Goal: Register for event/course

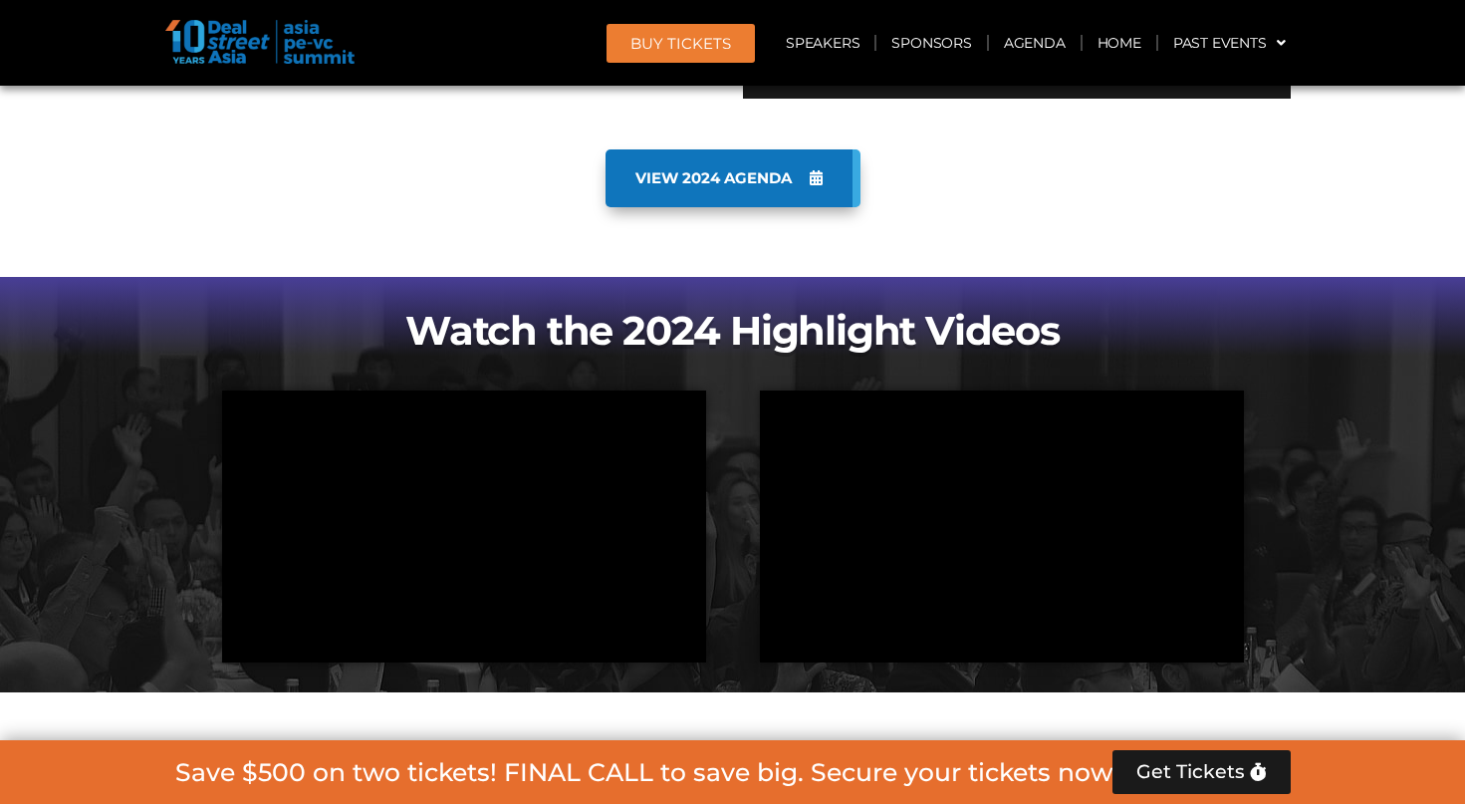
scroll to position [1688, 0]
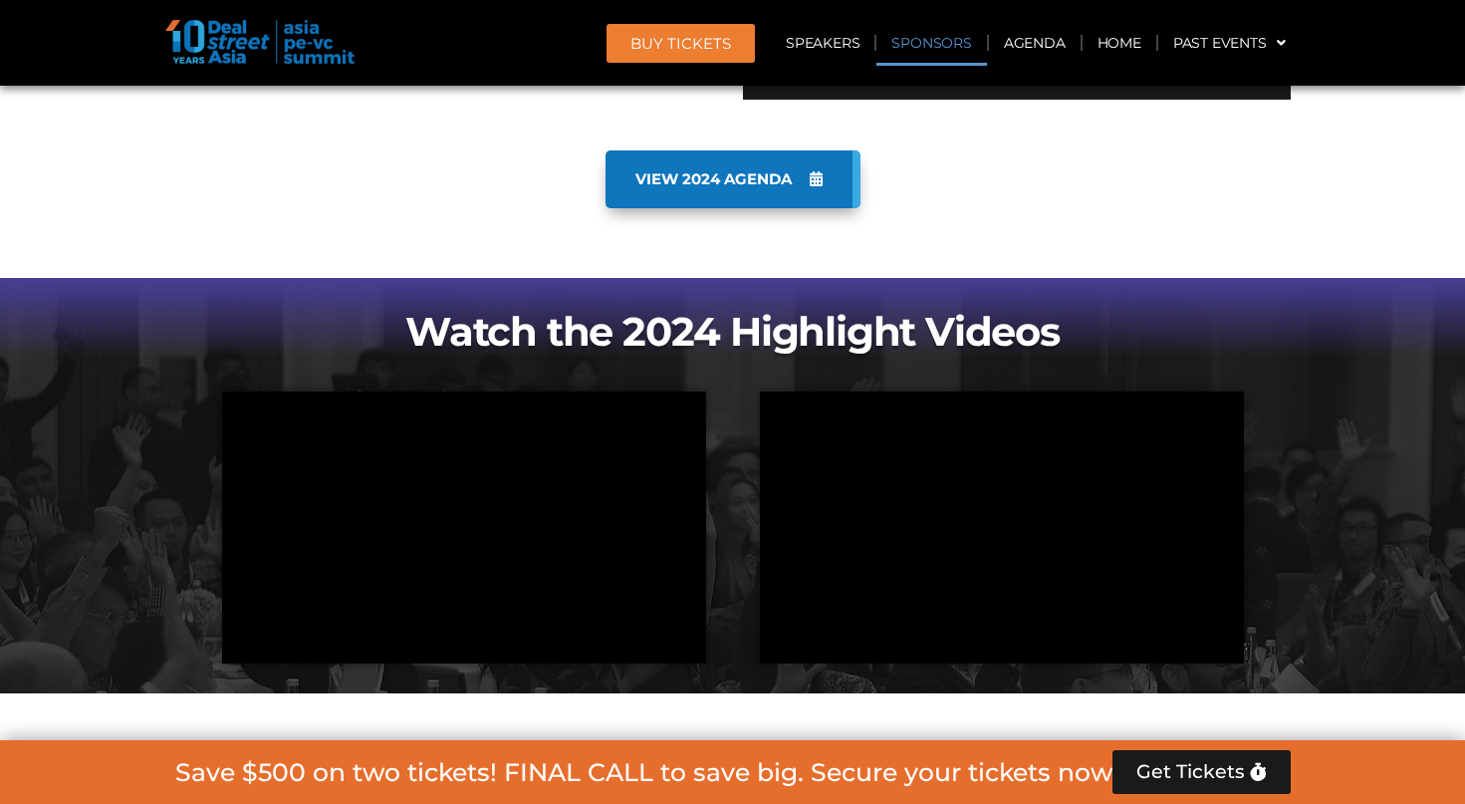
click at [927, 35] on link "Sponsors" at bounding box center [931, 43] width 110 height 46
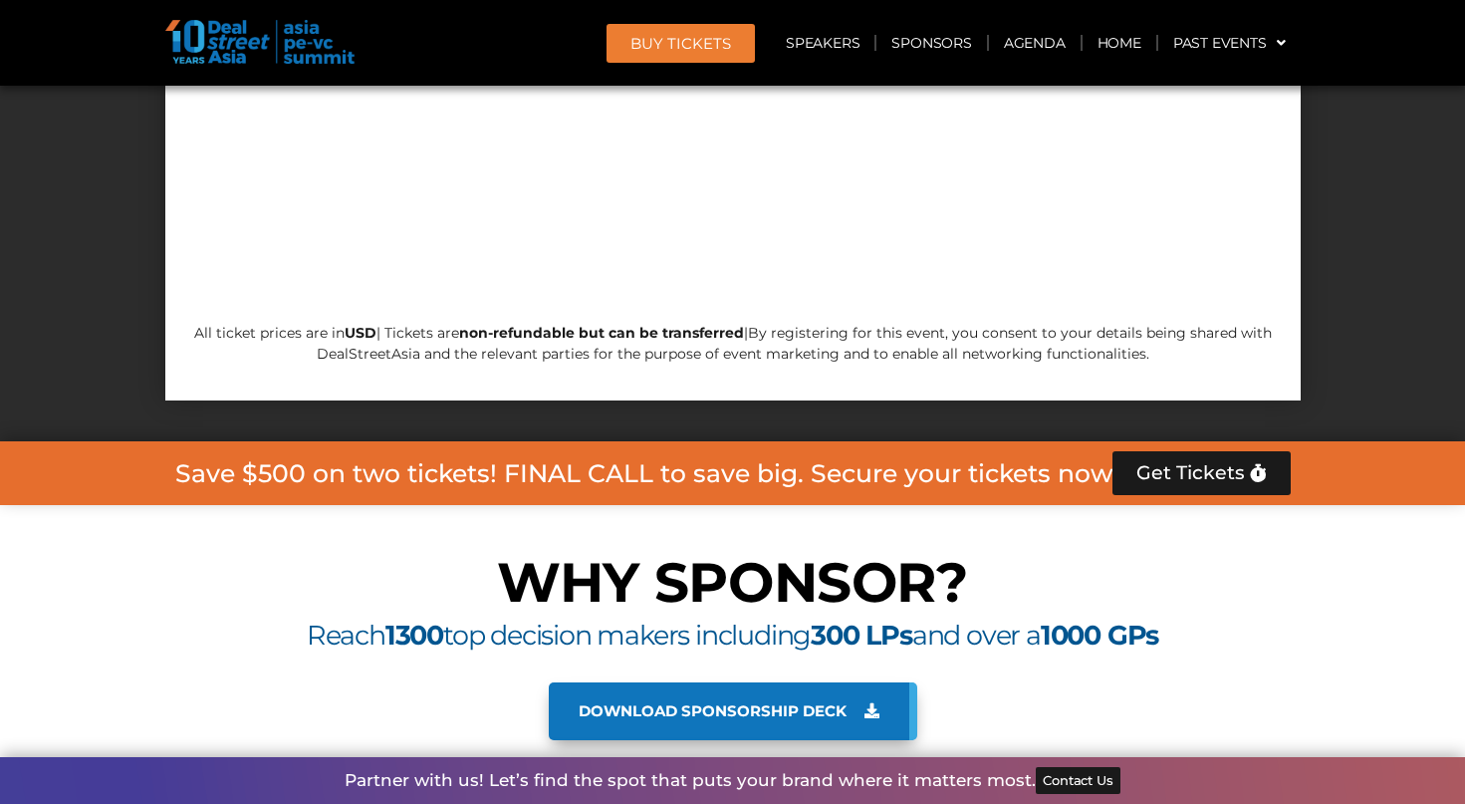
scroll to position [17088, 0]
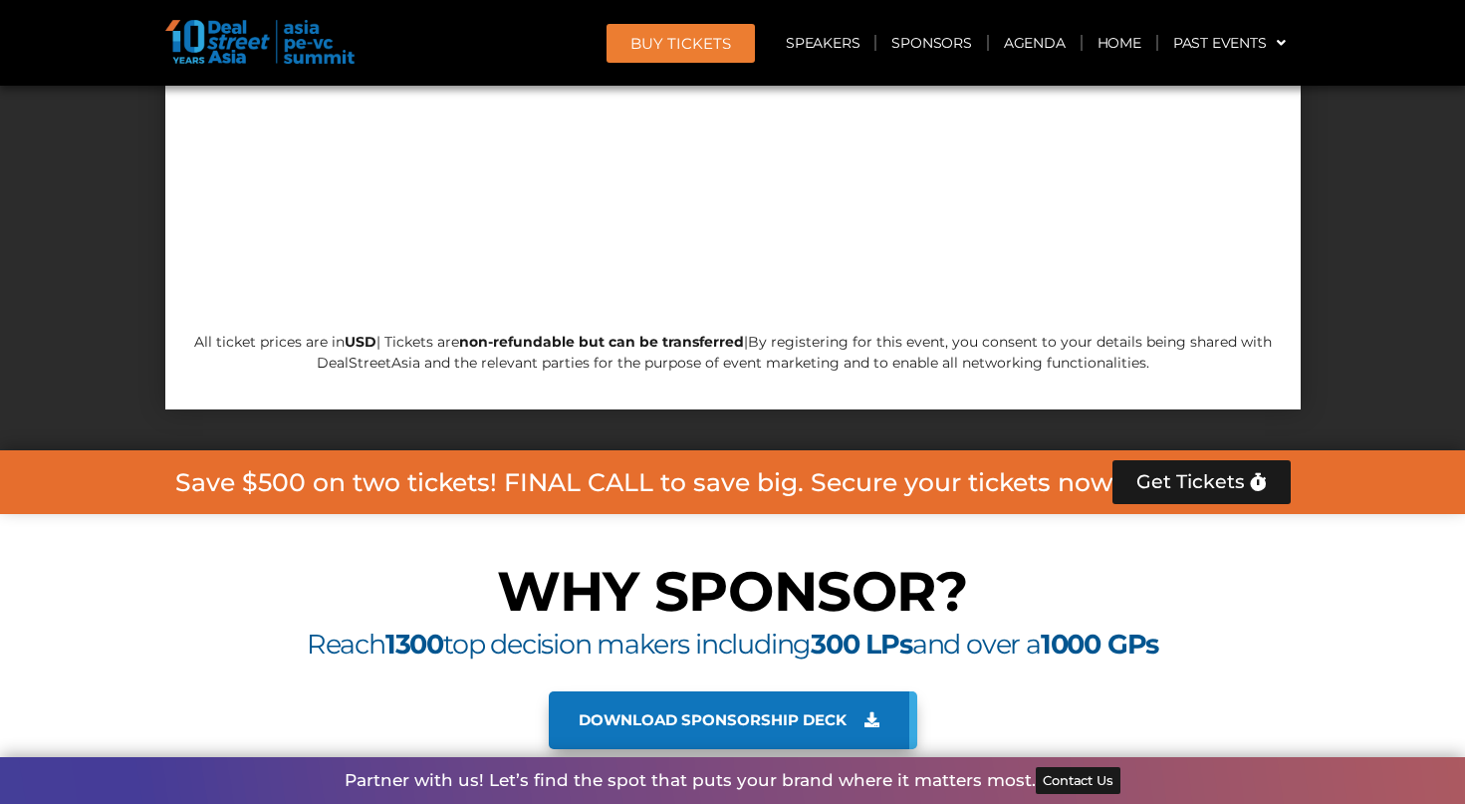
click at [875, 712] on icon at bounding box center [871, 719] width 15 height 15
click at [833, 26] on link "Speakers" at bounding box center [823, 43] width 104 height 46
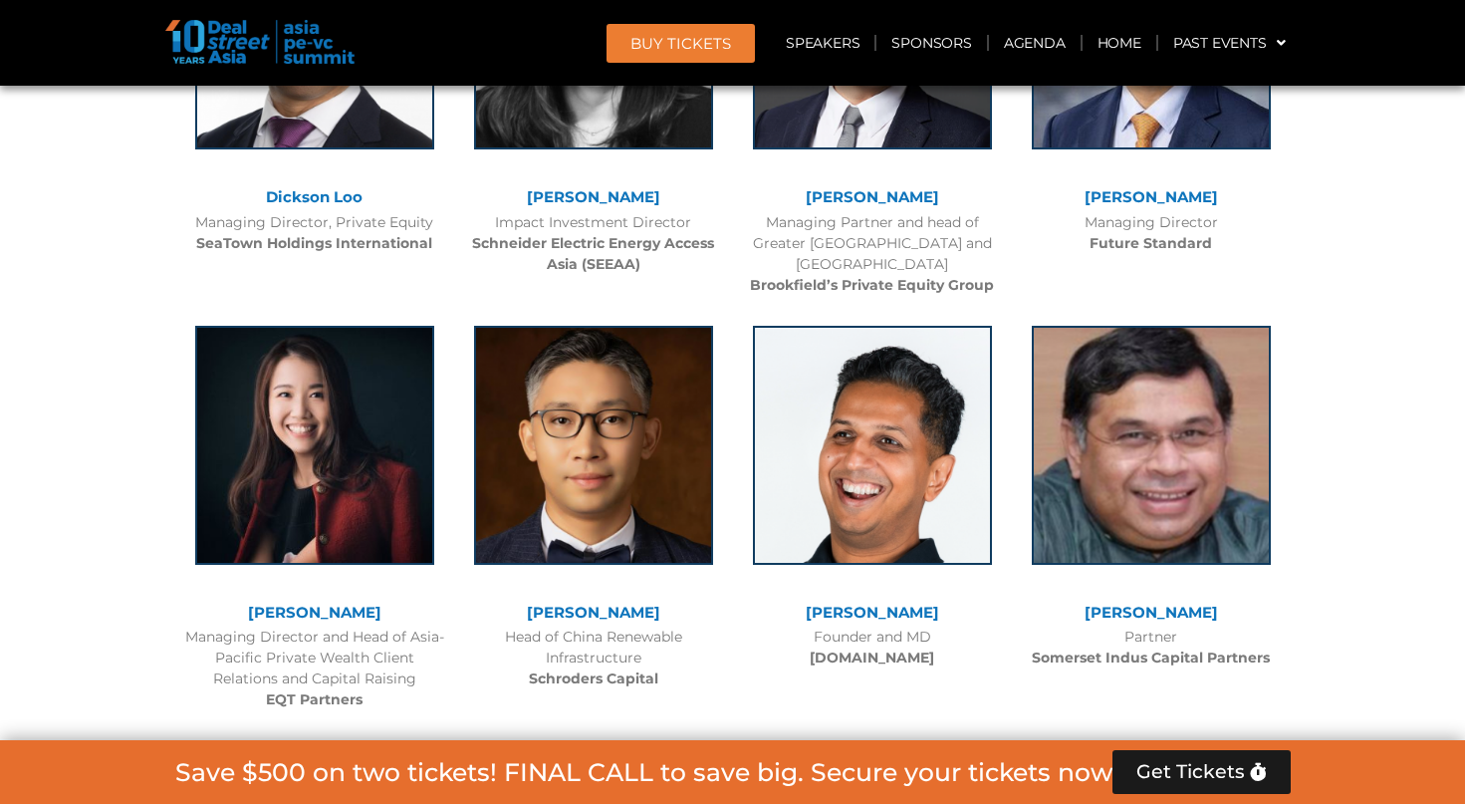
scroll to position [6538, 0]
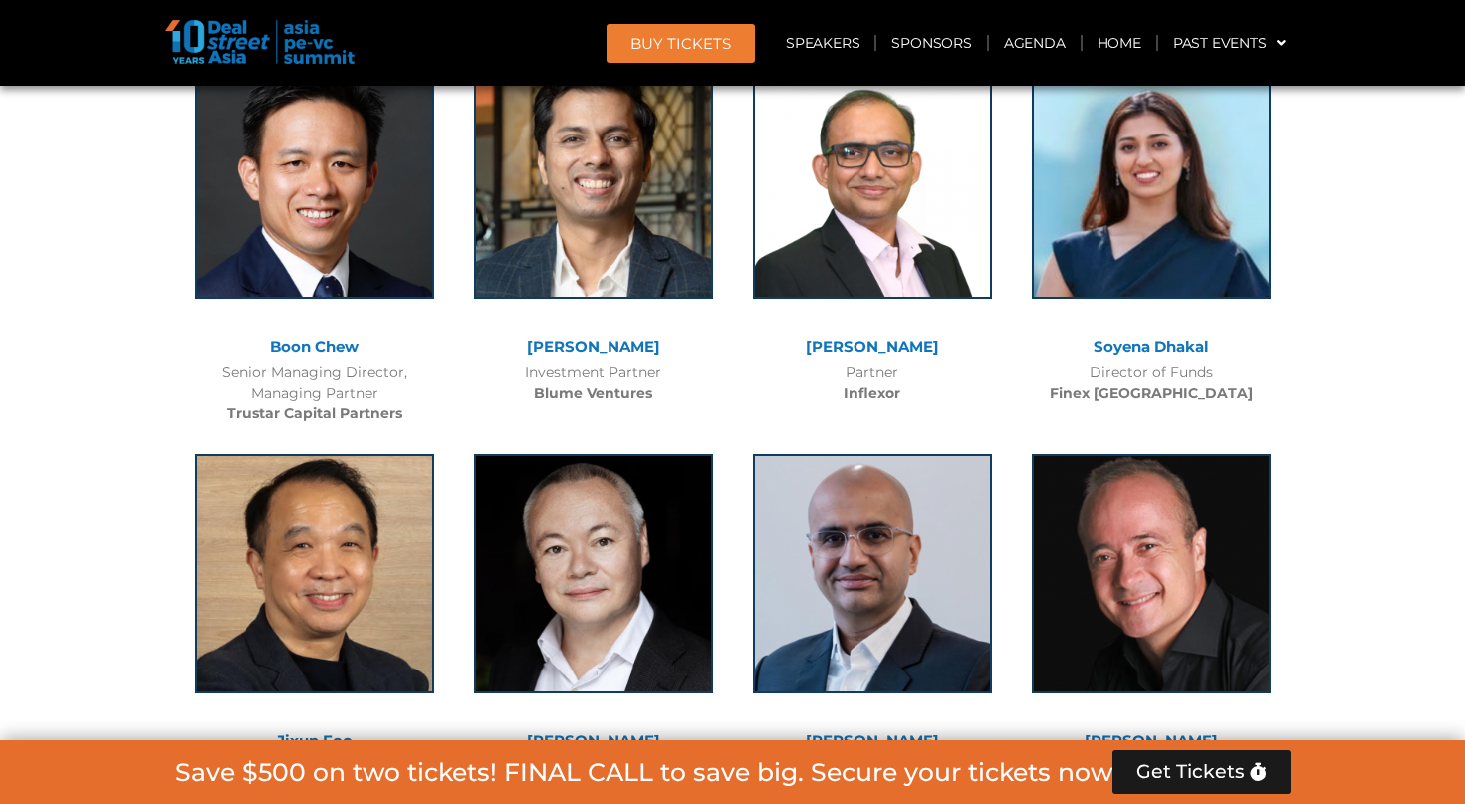
scroll to position [10800, 0]
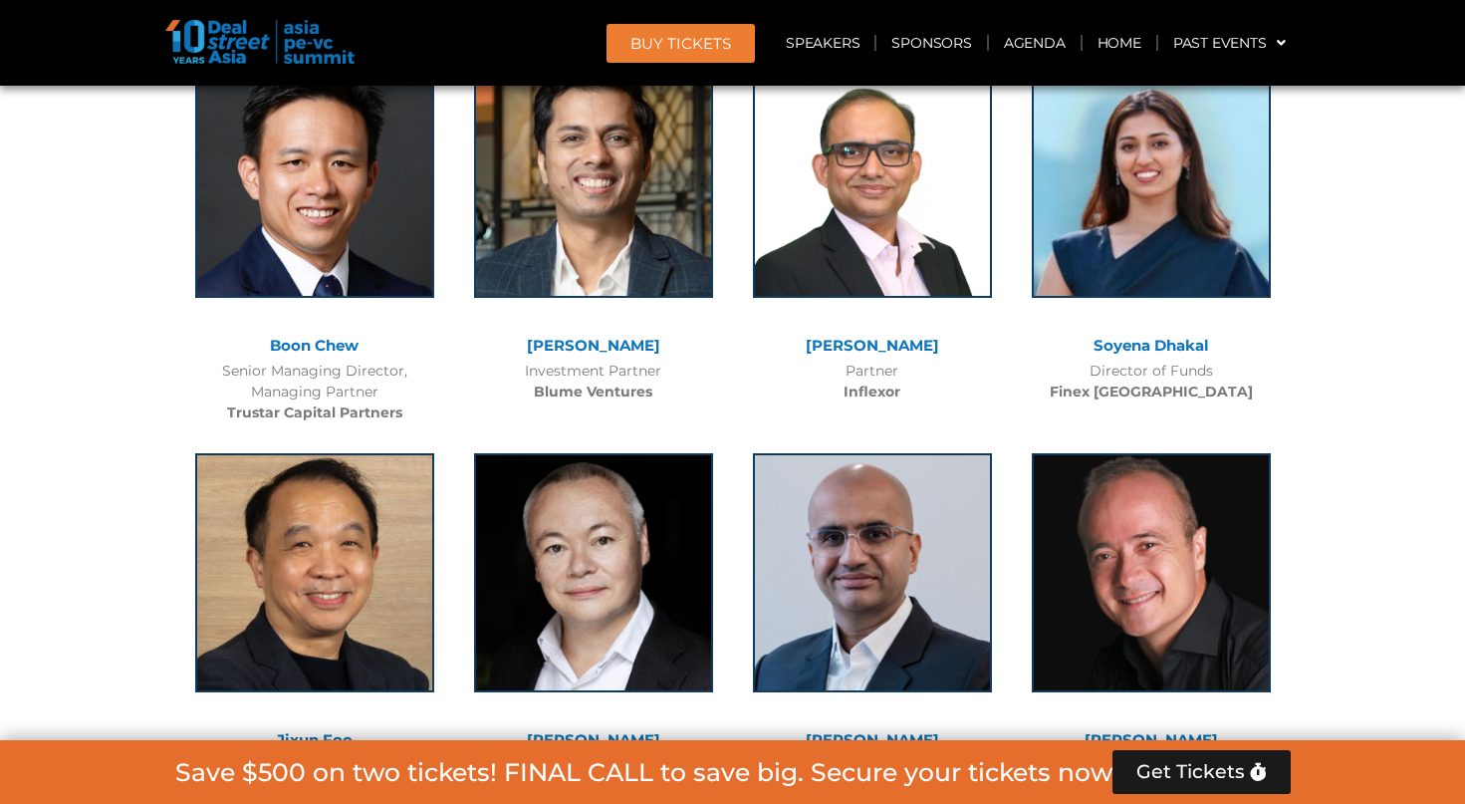
click at [739, 433] on div "[PERSON_NAME] Managing Director, Asia GuarantCo Head of Coverage-Asia PIDG" at bounding box center [872, 661] width 279 height 457
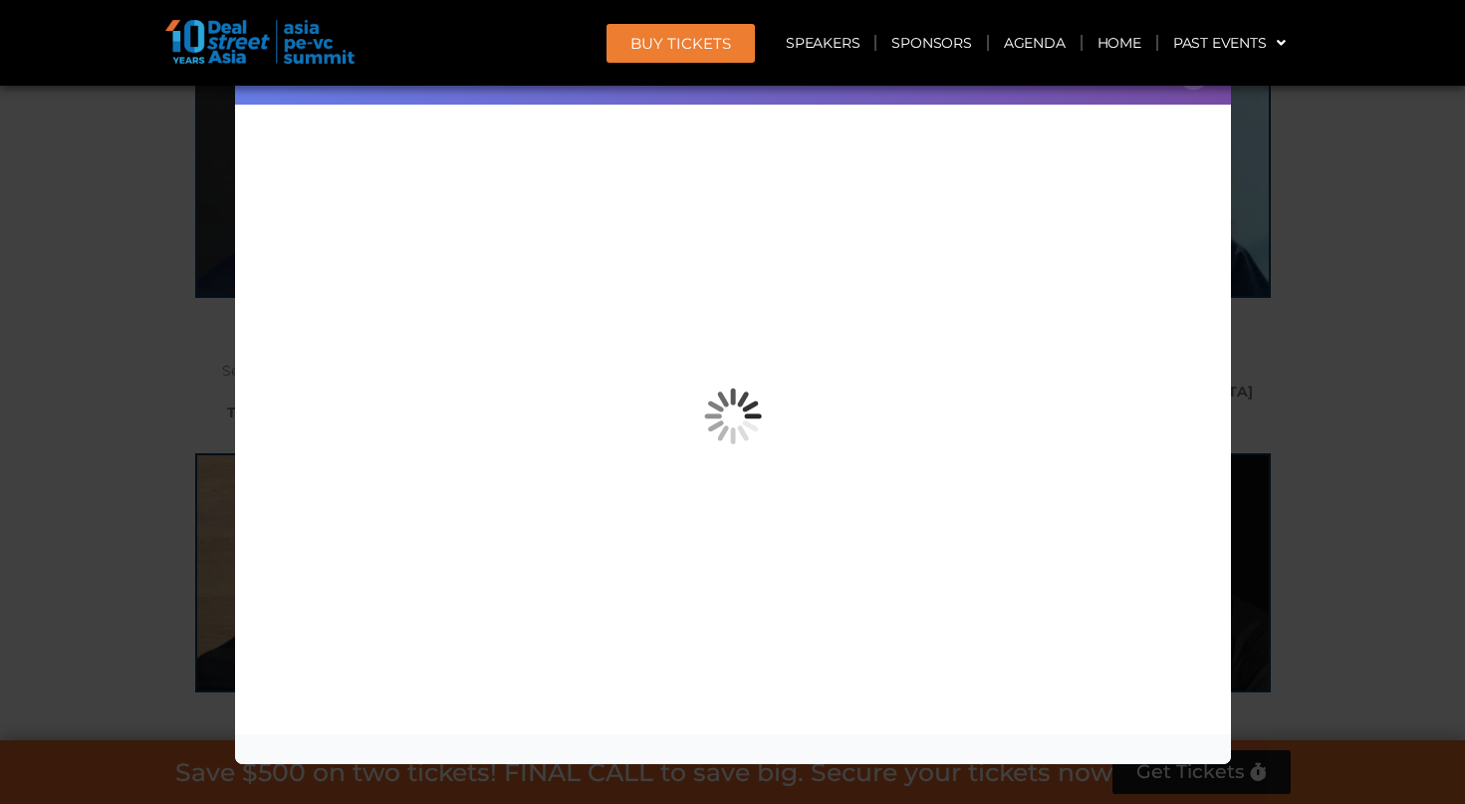
click at [1282, 146] on div "Speaker Profile ×" at bounding box center [732, 402] width 1465 height 804
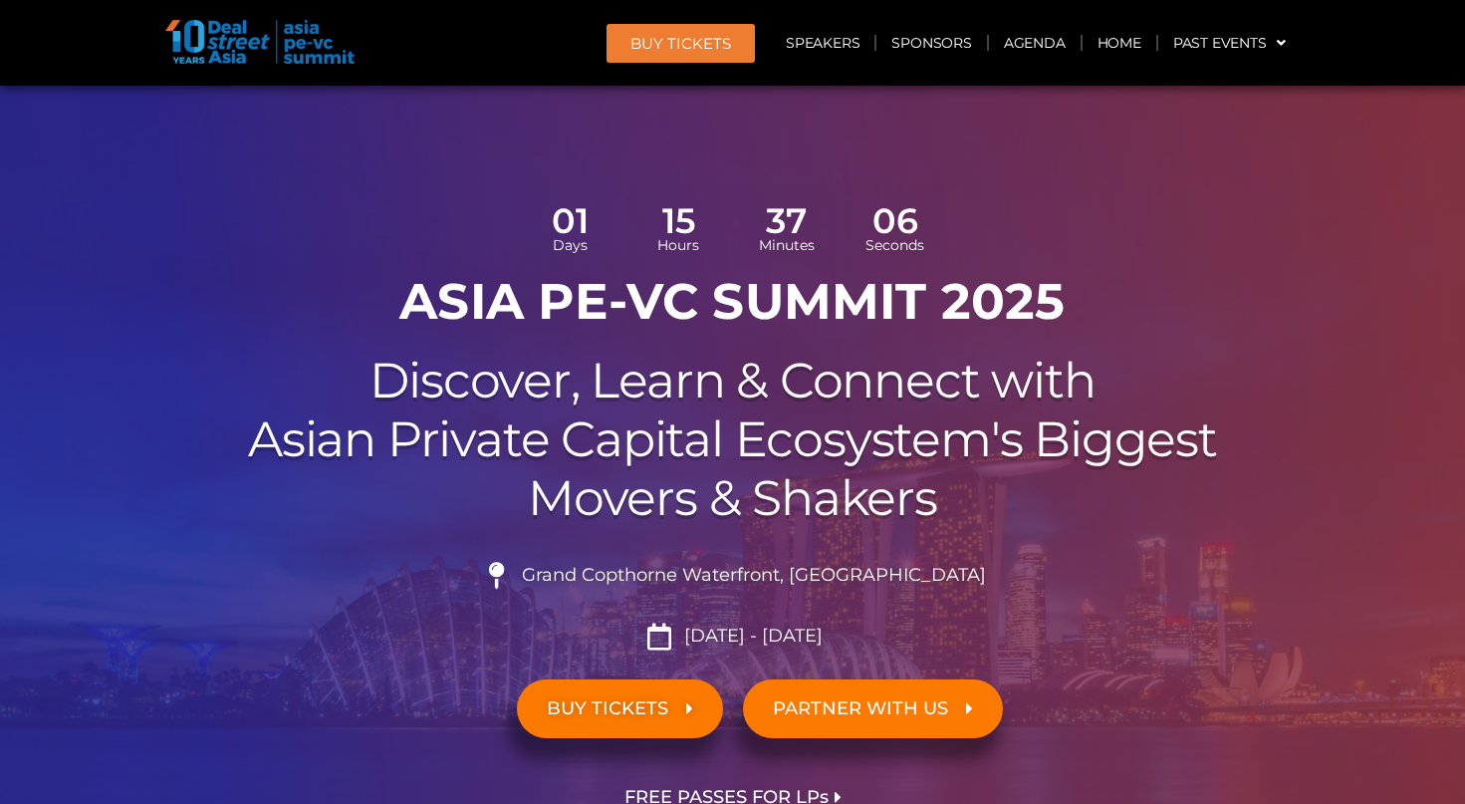
scroll to position [0, 0]
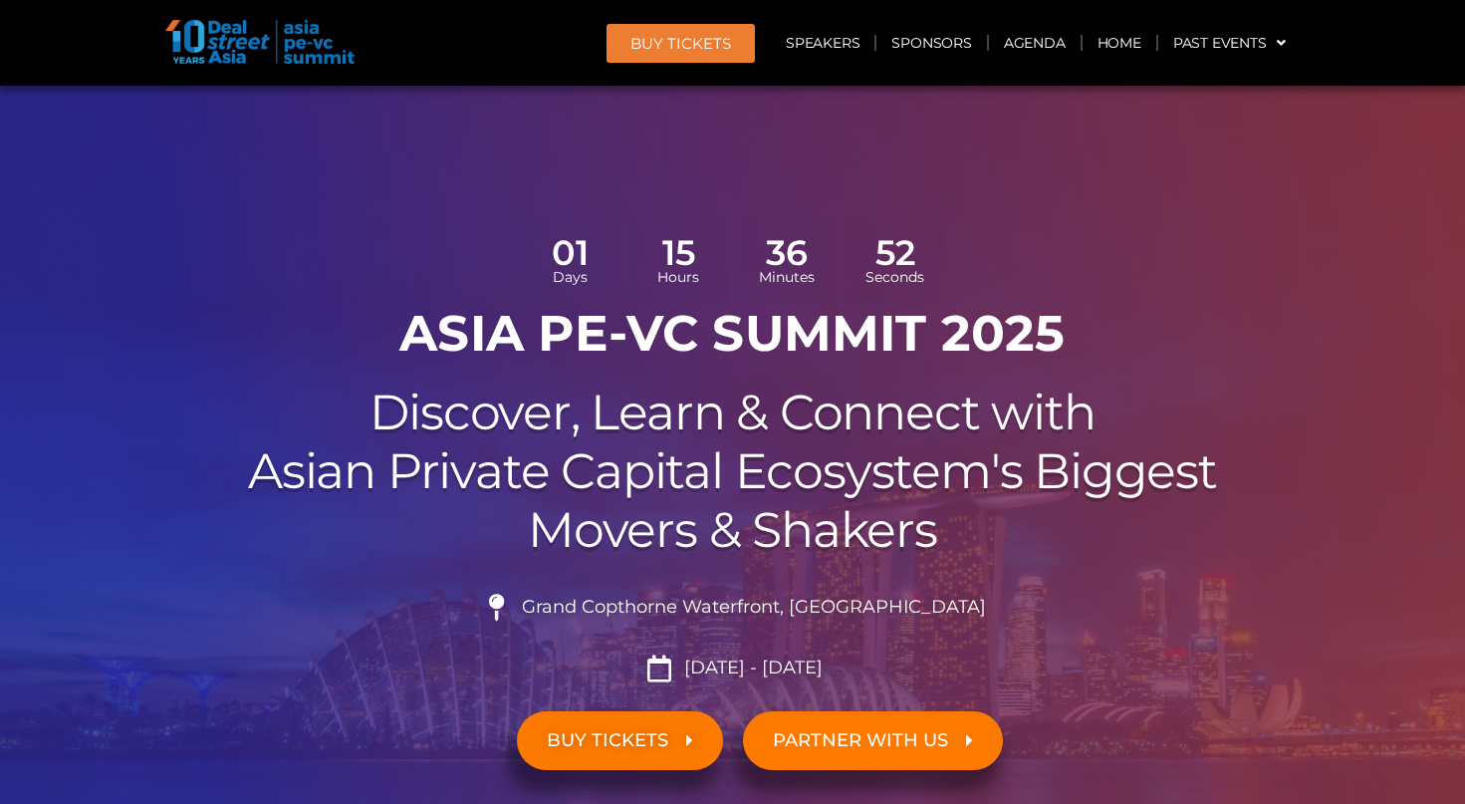
click at [227, 48] on img at bounding box center [259, 42] width 189 height 44
click at [1106, 45] on link "Home" at bounding box center [1119, 43] width 74 height 46
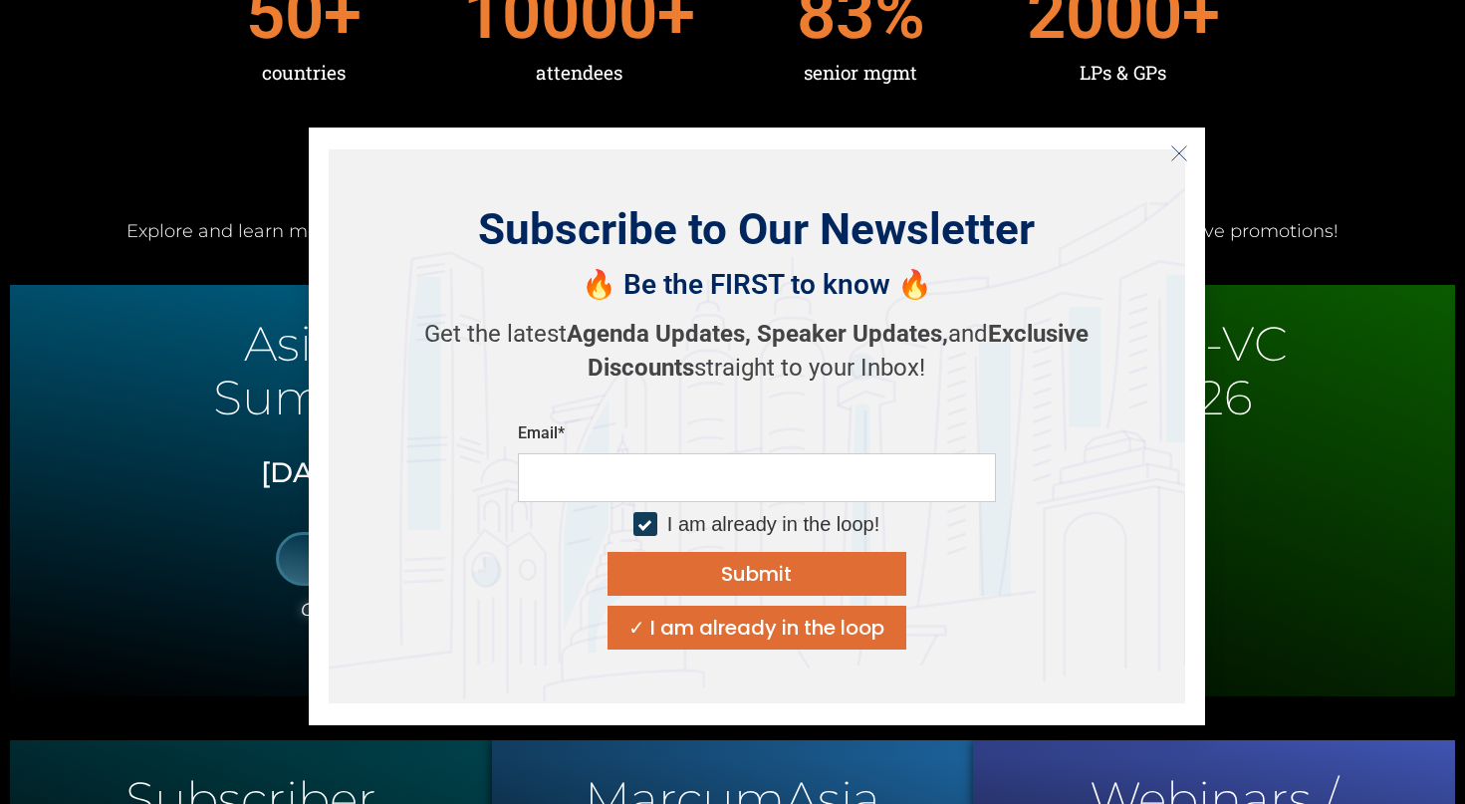
click at [1175, 163] on button "Close" at bounding box center [1179, 153] width 32 height 32
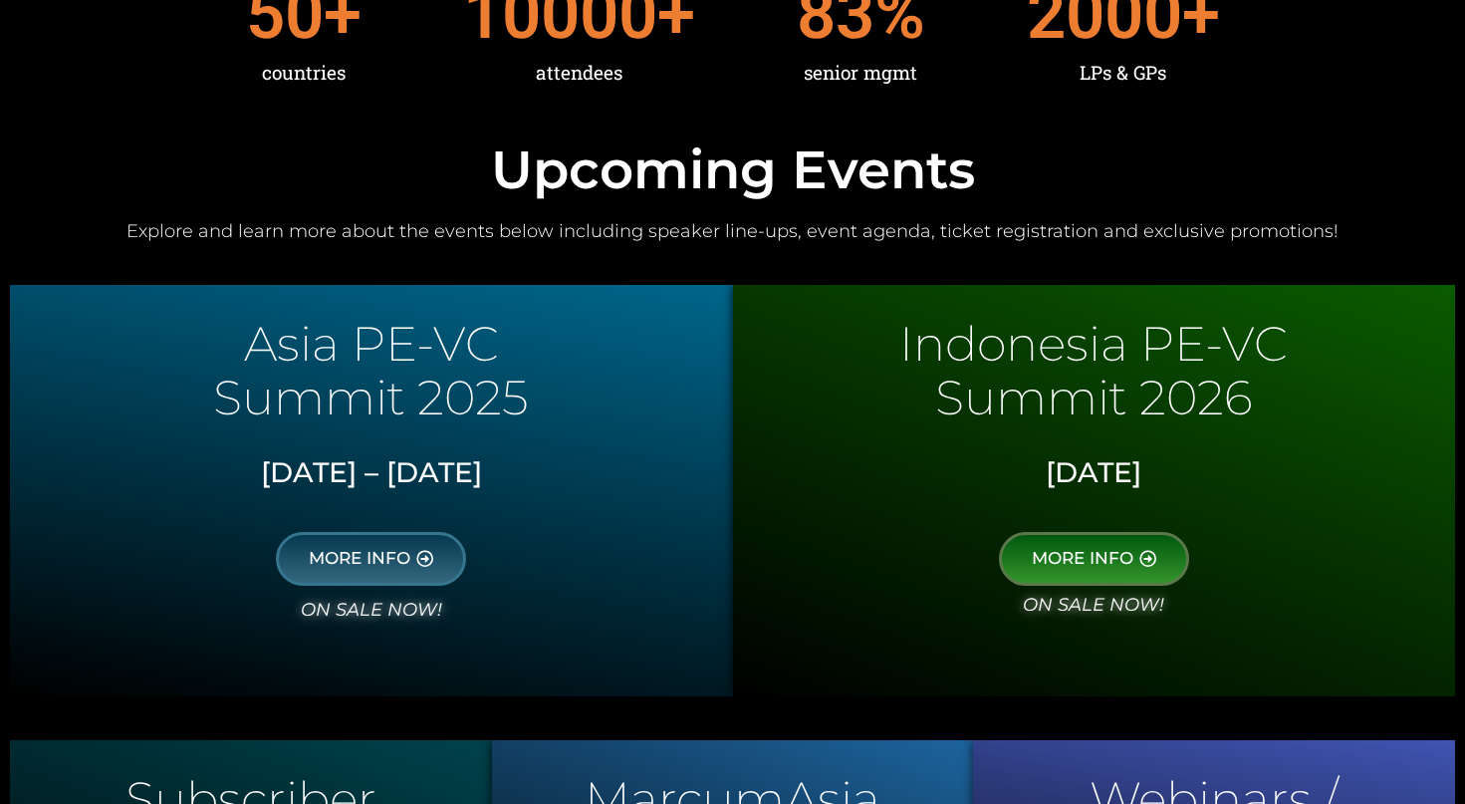
scroll to position [862, 0]
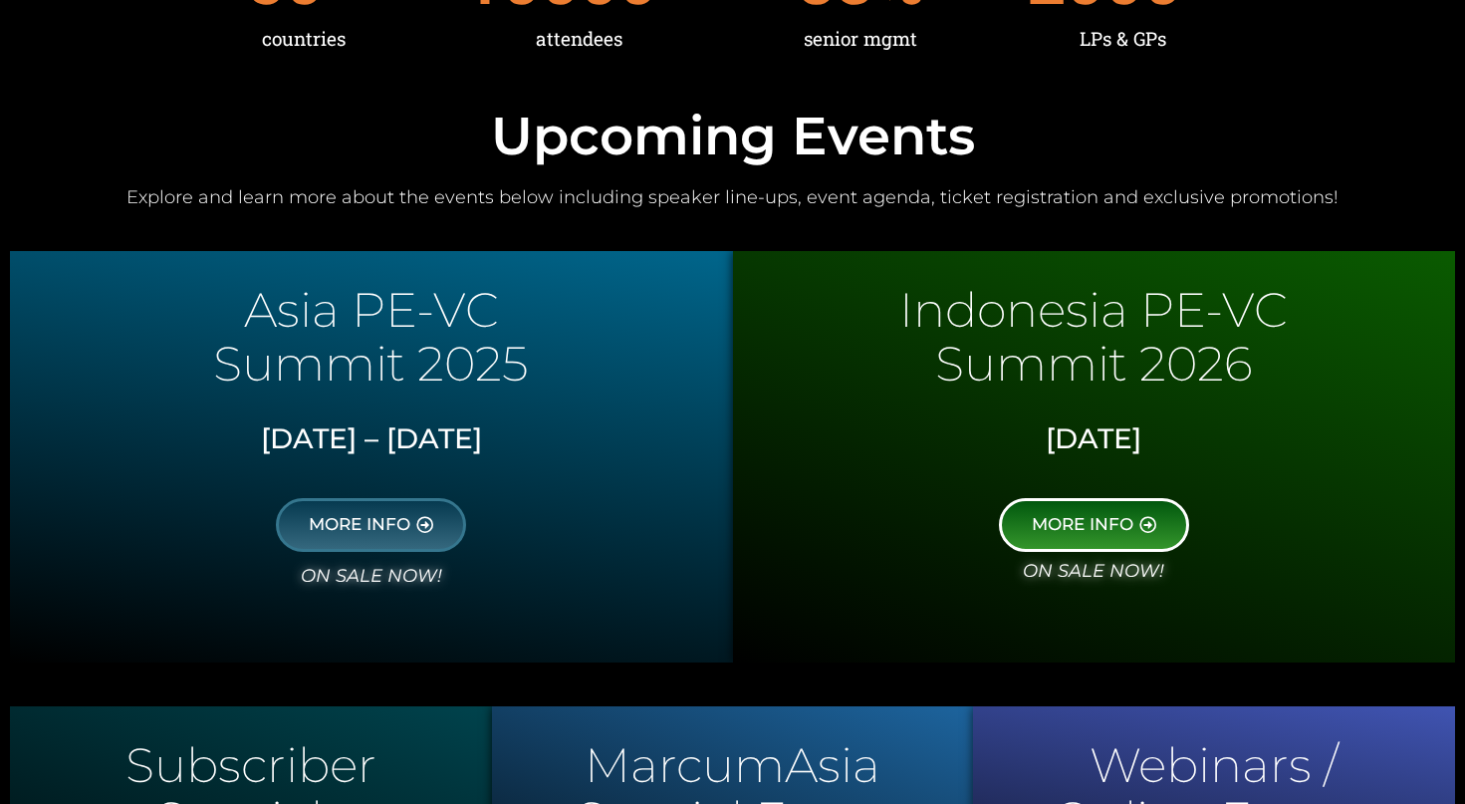
click at [1085, 512] on link "MORE INFO" at bounding box center [1094, 525] width 190 height 54
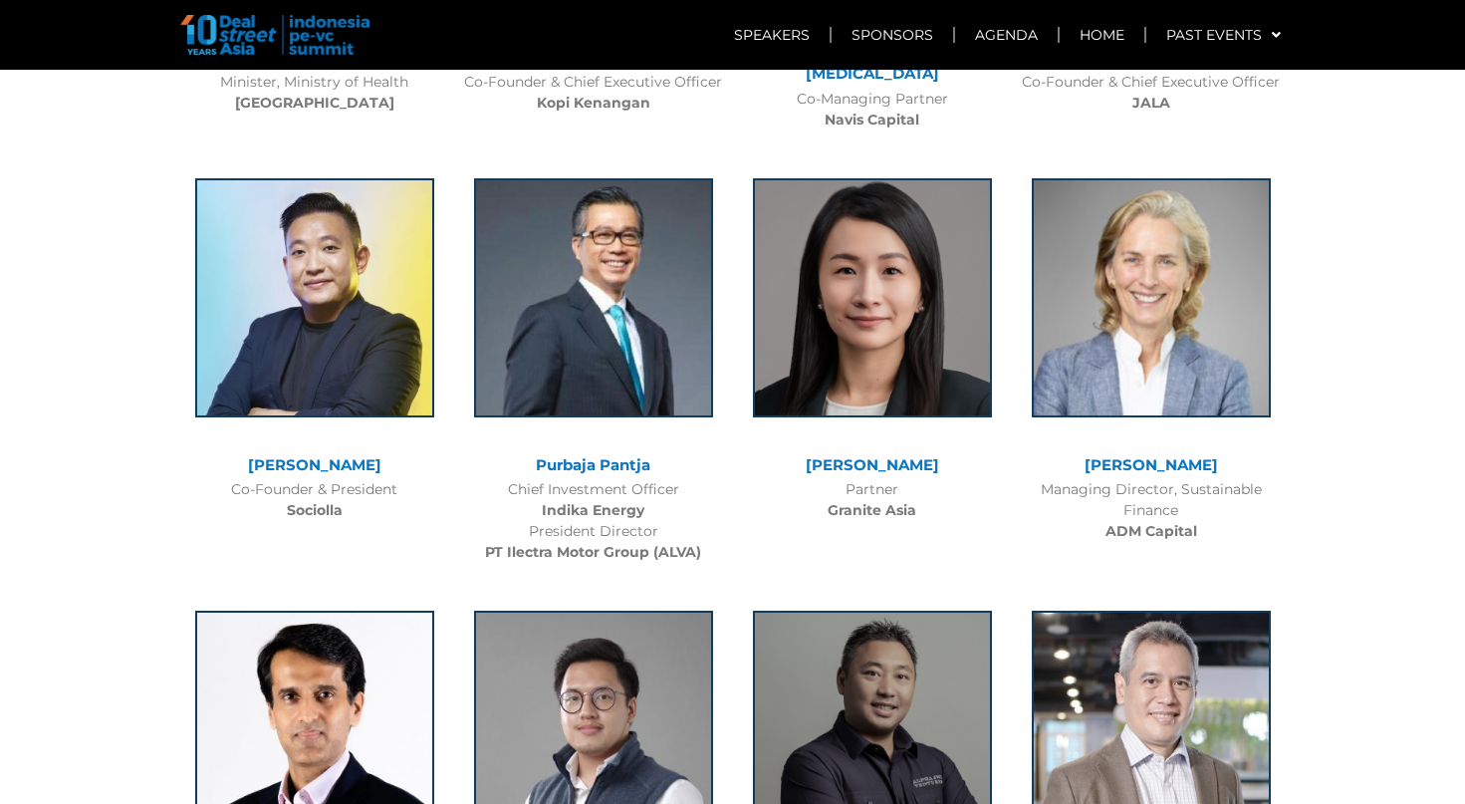
scroll to position [3544, 0]
